Goal: Task Accomplishment & Management: Use online tool/utility

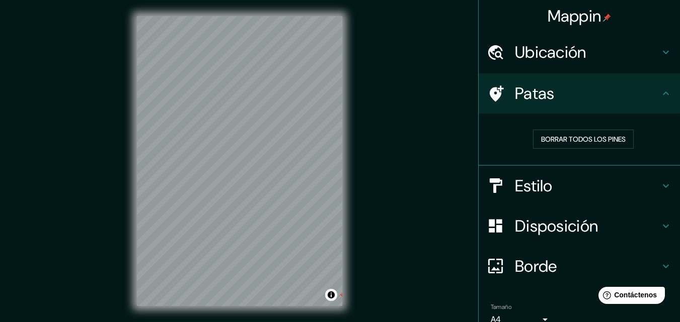
click at [552, 87] on h4 "Patas" at bounding box center [587, 93] width 145 height 20
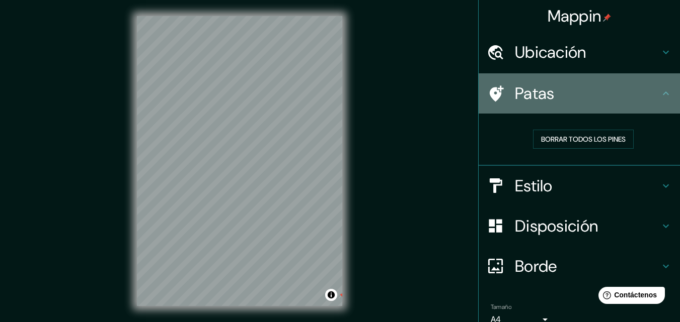
click at [531, 103] on font "Patas" at bounding box center [535, 93] width 40 height 21
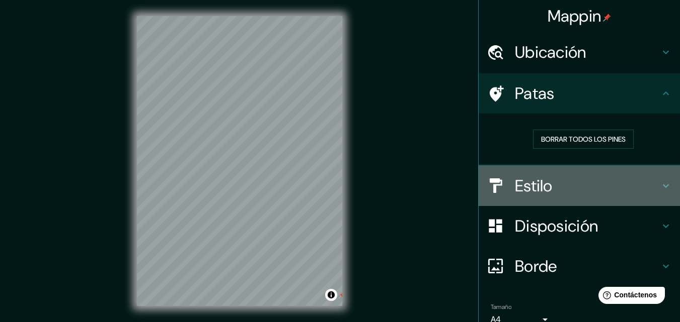
click at [516, 194] on font "Estilo" at bounding box center [534, 186] width 38 height 21
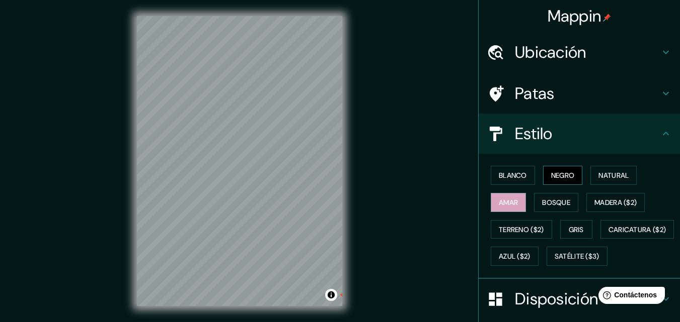
click at [543, 173] on button "Negro" at bounding box center [563, 175] width 40 height 19
click at [558, 52] on font "Ubicación" at bounding box center [550, 52] width 71 height 21
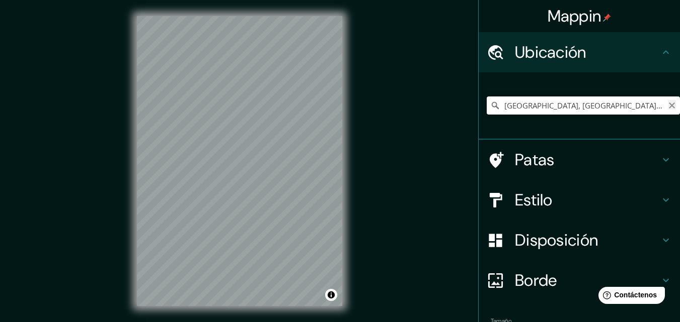
click at [667, 102] on icon "Claro" at bounding box center [671, 106] width 8 height 8
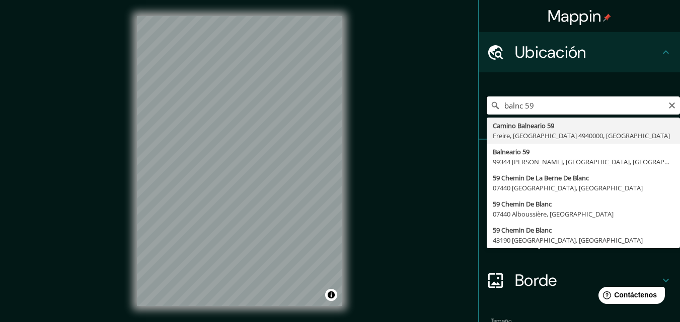
click at [507, 108] on input "balnc 59" at bounding box center [582, 106] width 193 height 18
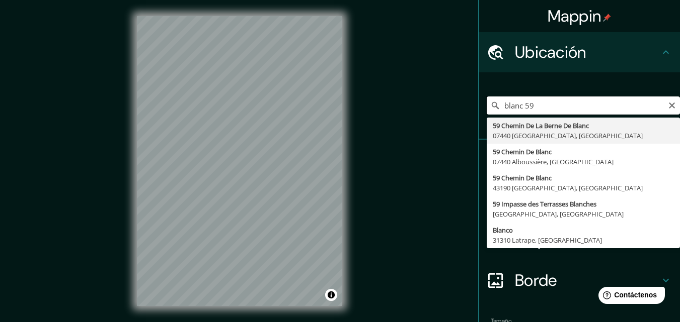
click at [541, 108] on input "blanc 59" at bounding box center [582, 106] width 193 height 18
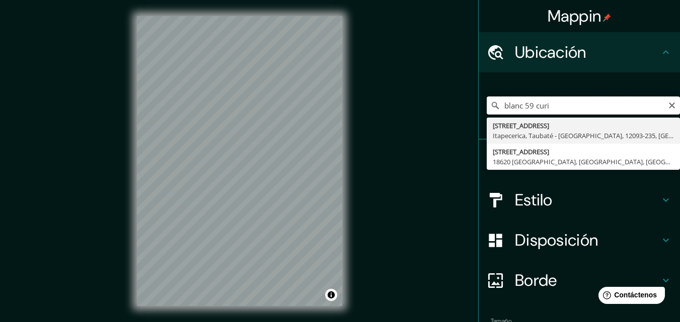
drag, startPoint x: 547, startPoint y: 109, endPoint x: 530, endPoint y: 106, distance: 17.8
click at [530, 106] on input "blanc 59 curi" at bounding box center [582, 106] width 193 height 18
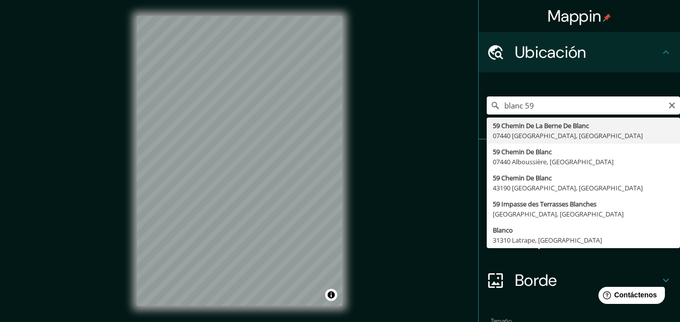
type input "blanc 59"
